Goal: Navigation & Orientation: Find specific page/section

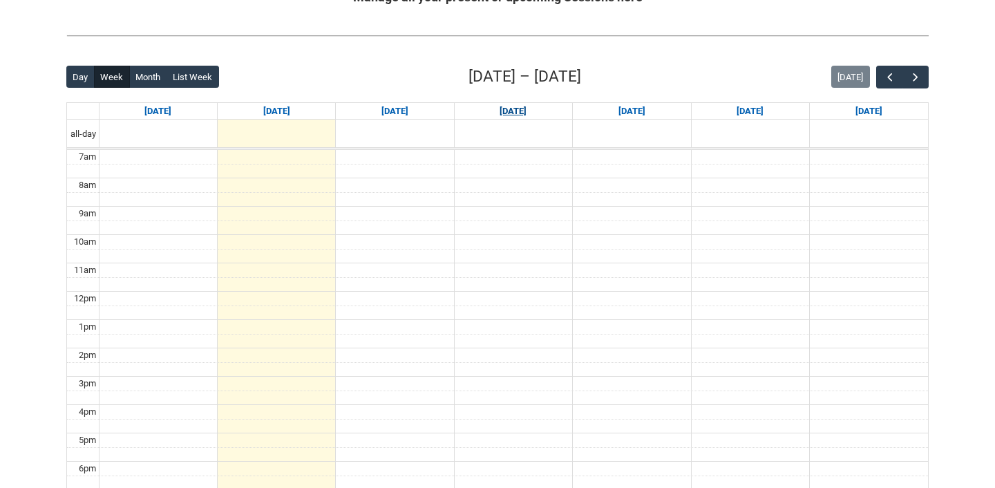
scroll to position [242, 0]
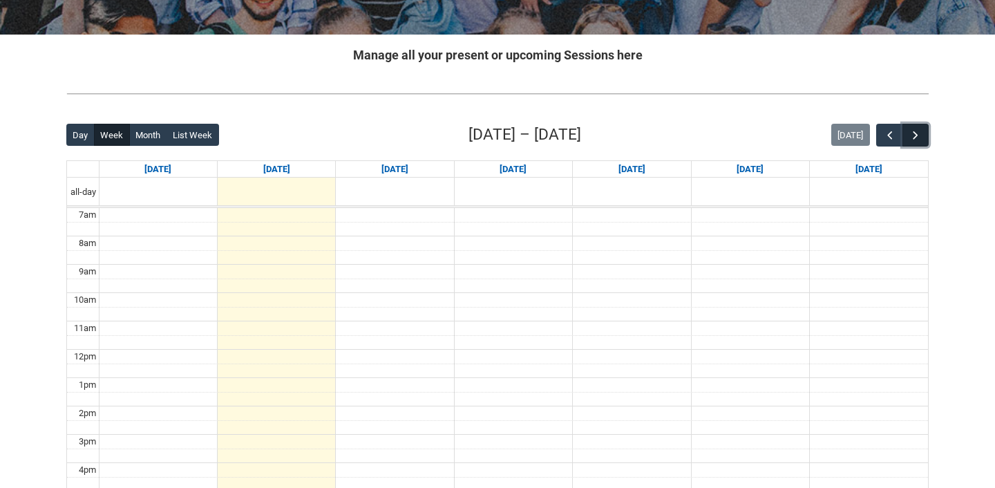
click at [916, 138] on span "button" at bounding box center [916, 136] width 14 height 14
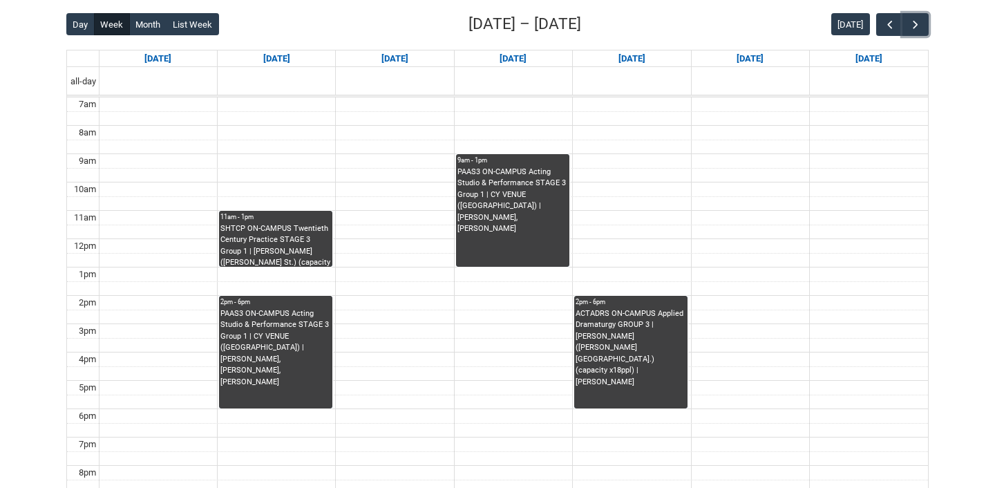
scroll to position [0, 0]
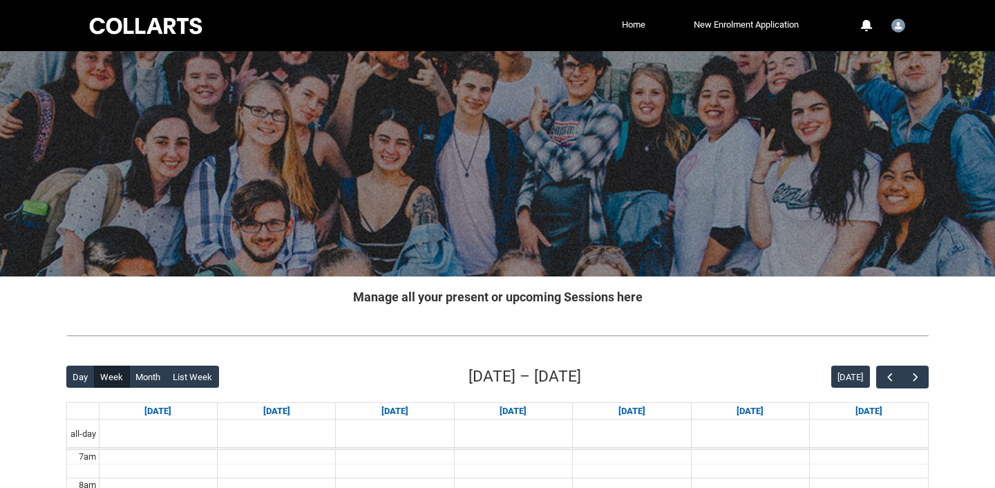
click at [167, 28] on div at bounding box center [145, 25] width 117 height 21
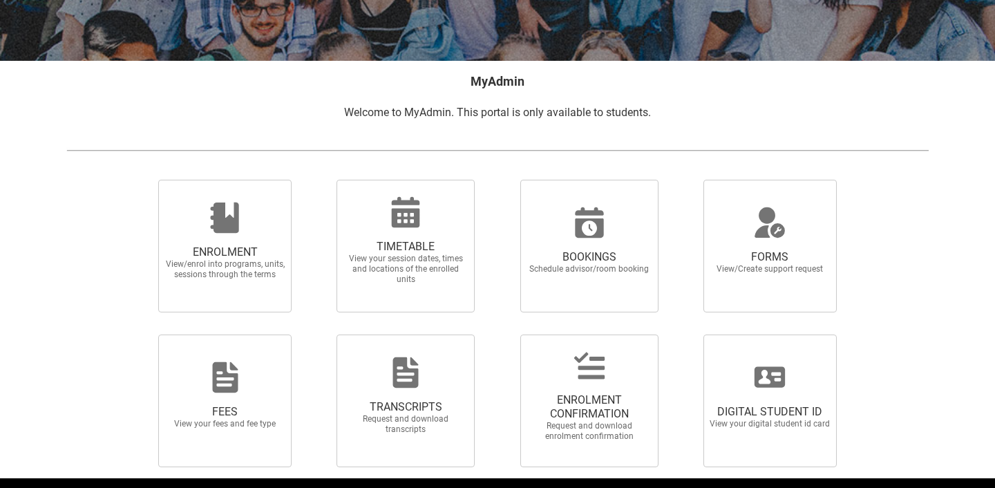
scroll to position [210, 0]
